Goal: Communication & Community: Ask a question

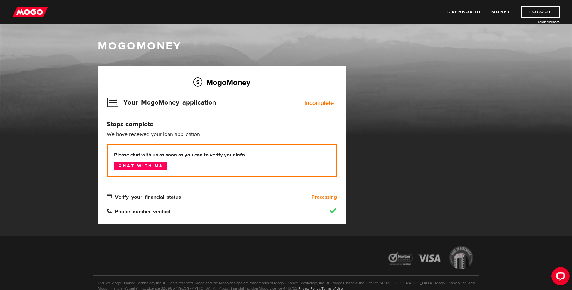
click at [153, 161] on p "Please chat with us as soon as you can to verify your info. Chat with us" at bounding box center [222, 160] width 230 height 33
click at [148, 167] on link "Chat with us" at bounding box center [140, 166] width 53 height 8
click at [499, 12] on link "Money" at bounding box center [501, 11] width 19 height 11
click at [561, 276] on icon "Open LiveChat chat widget" at bounding box center [561, 276] width 6 height 4
click at [455, 10] on link "Dashboard" at bounding box center [464, 11] width 33 height 11
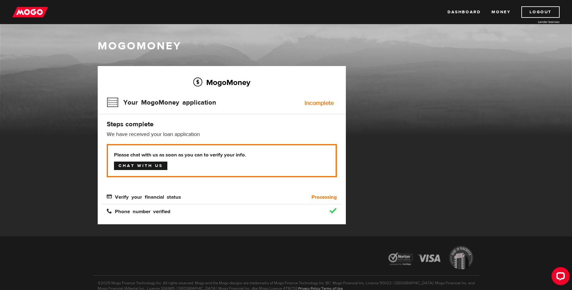
click at [144, 162] on link "Chat with us" at bounding box center [140, 166] width 53 height 8
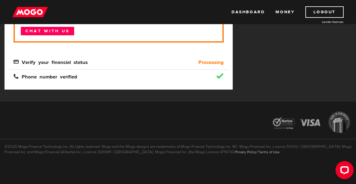
scroll to position [75, 0]
